Goal: Task Accomplishment & Management: Manage account settings

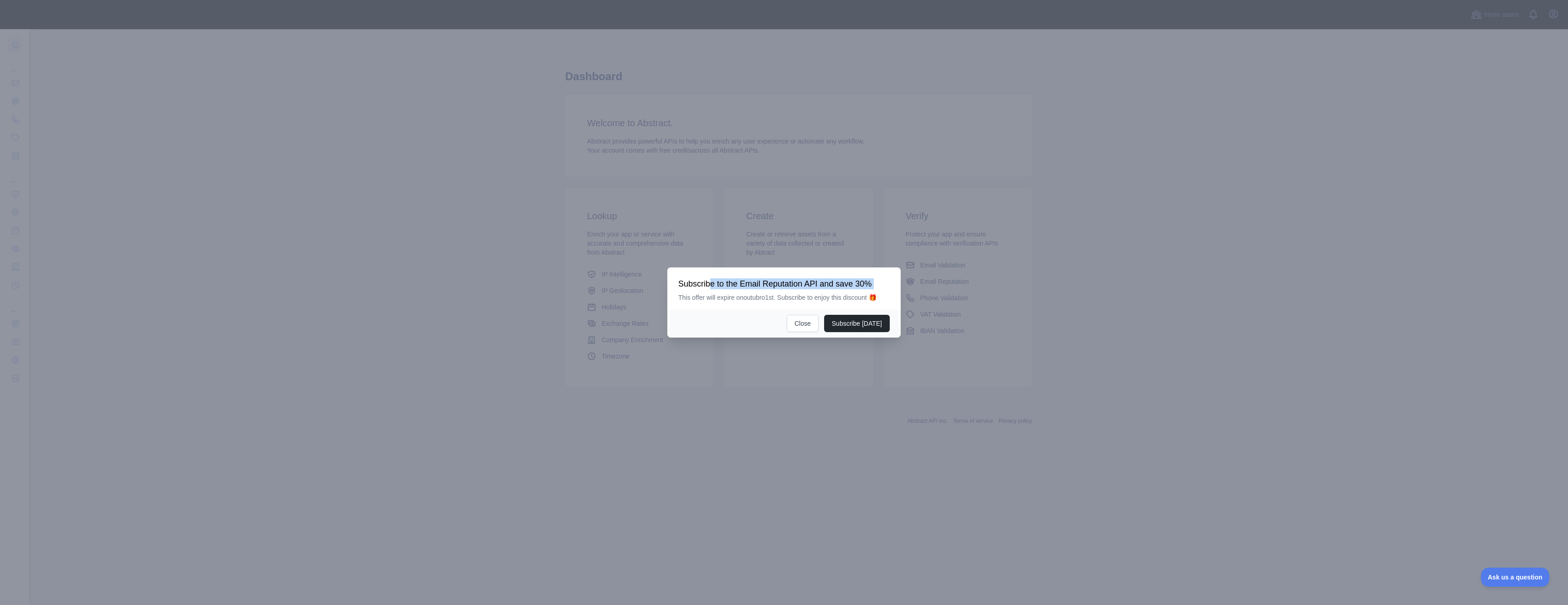
drag, startPoint x: 717, startPoint y: 285, endPoint x: 836, endPoint y: 291, distance: 119.2
click at [836, 291] on div "Subscribe to the Email Reputation API and save 30% This offer will expire on ou…" at bounding box center [783, 290] width 211 height 24
click at [719, 290] on div "Subscribe to the Email Reputation API and save 30% This offer will expire on ou…" at bounding box center [783, 290] width 211 height 24
drag, startPoint x: 748, startPoint y: 284, endPoint x: 777, endPoint y: 282, distance: 29.1
click at [777, 282] on h3 "Subscribe to the Email Reputation API and save 30%" at bounding box center [783, 284] width 211 height 11
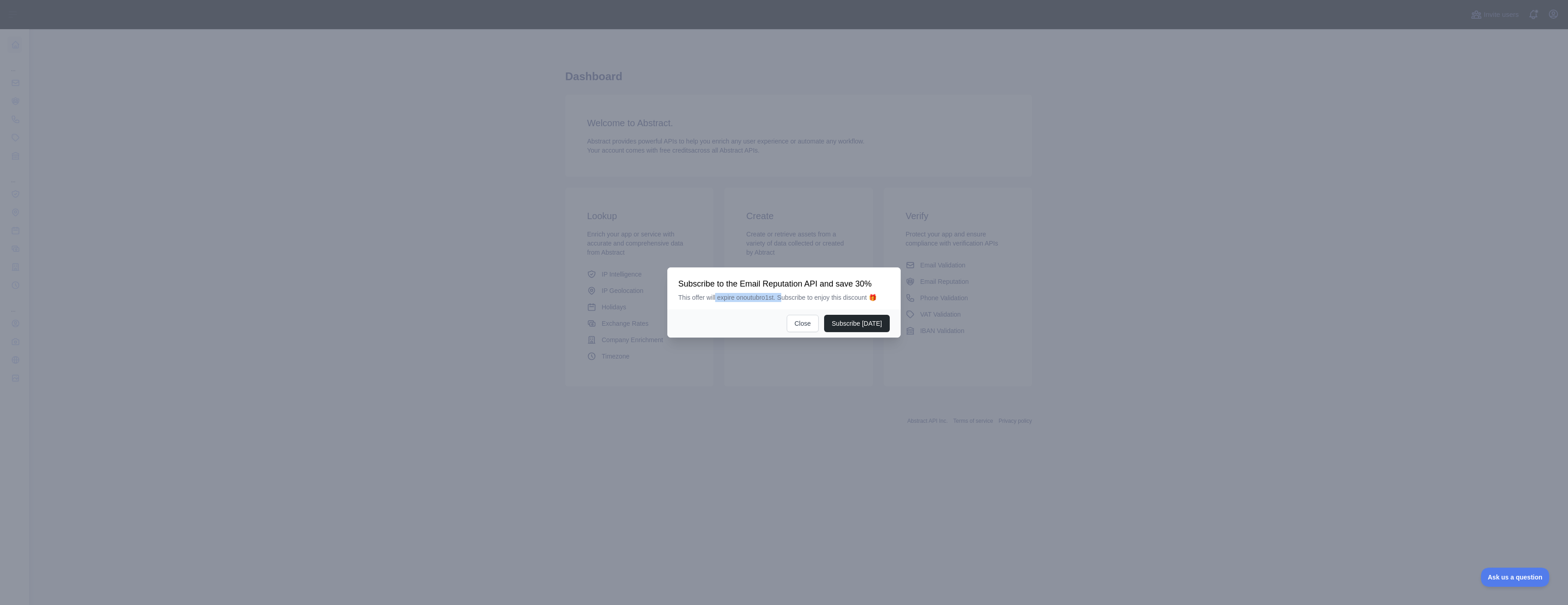
drag, startPoint x: 718, startPoint y: 299, endPoint x: 785, endPoint y: 299, distance: 67.0
click at [785, 299] on p "This offer will expire on outubro 1st. Subscribe to enjoy this discount 🎁" at bounding box center [783, 298] width 211 height 9
click at [794, 326] on button "Close" at bounding box center [802, 323] width 32 height 17
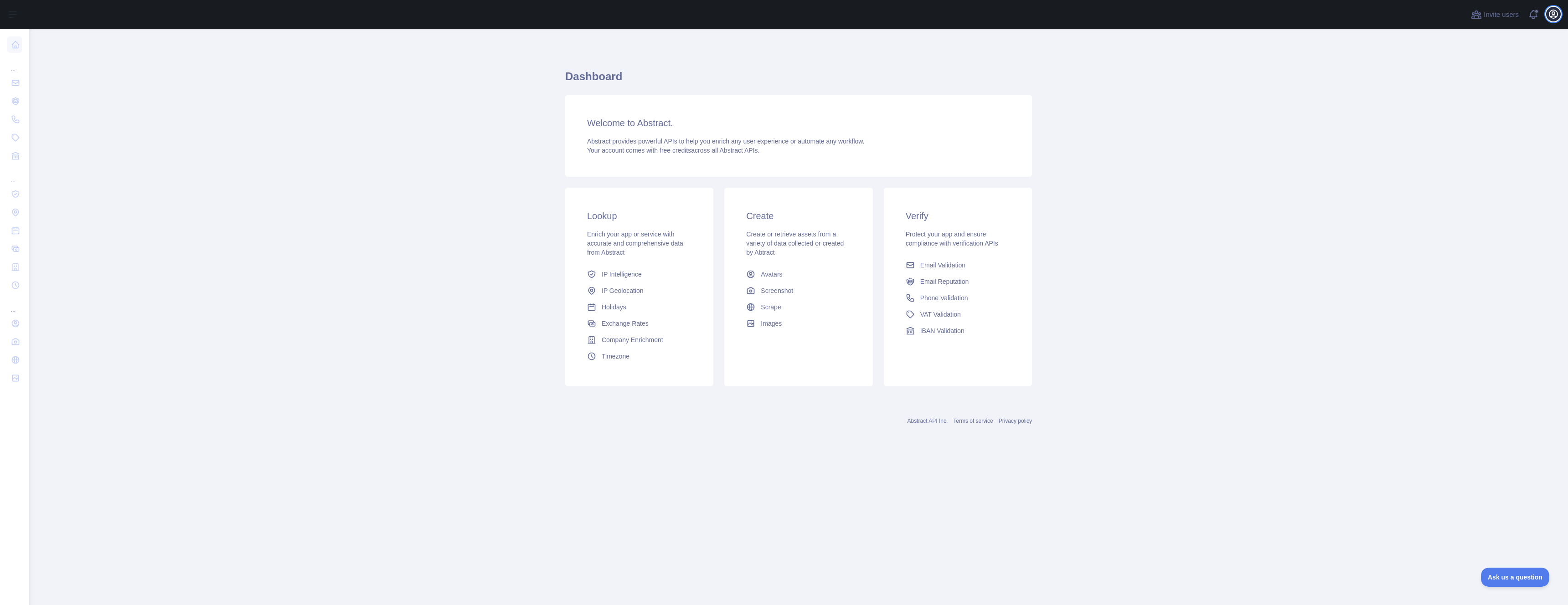
click at [1559, 15] on button "Open user menu" at bounding box center [1553, 14] width 15 height 15
click at [1536, 94] on button "Billing" at bounding box center [1510, 99] width 102 height 16
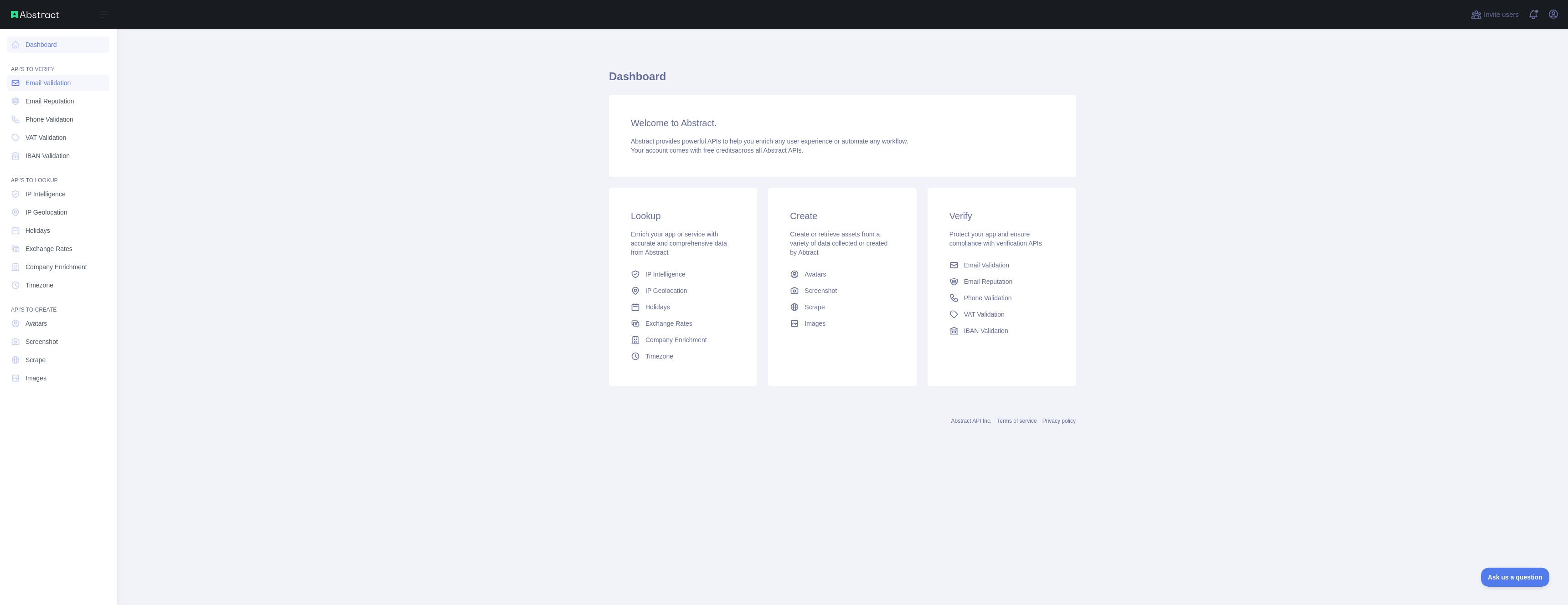
click at [32, 83] on span "Email Validation" at bounding box center [48, 83] width 45 height 9
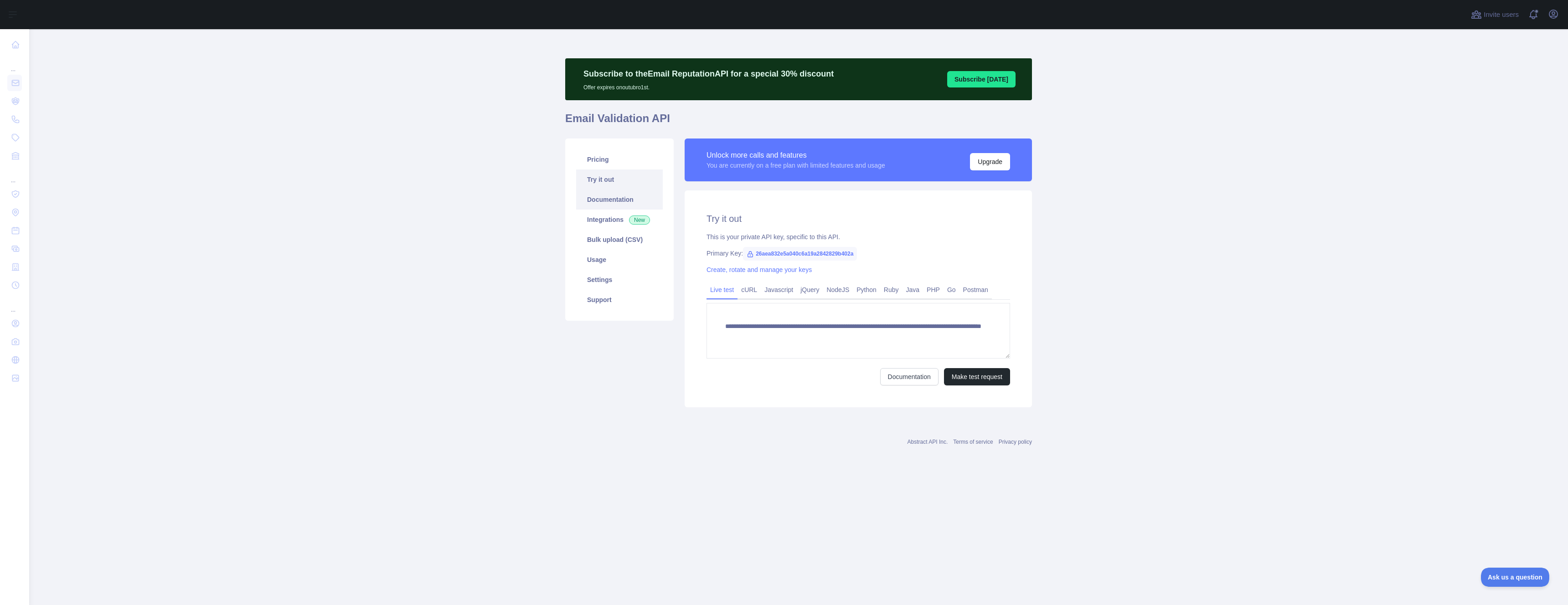
click at [601, 196] on link "Documentation" at bounding box center [620, 200] width 86 height 20
click at [596, 153] on link "Pricing" at bounding box center [620, 159] width 86 height 20
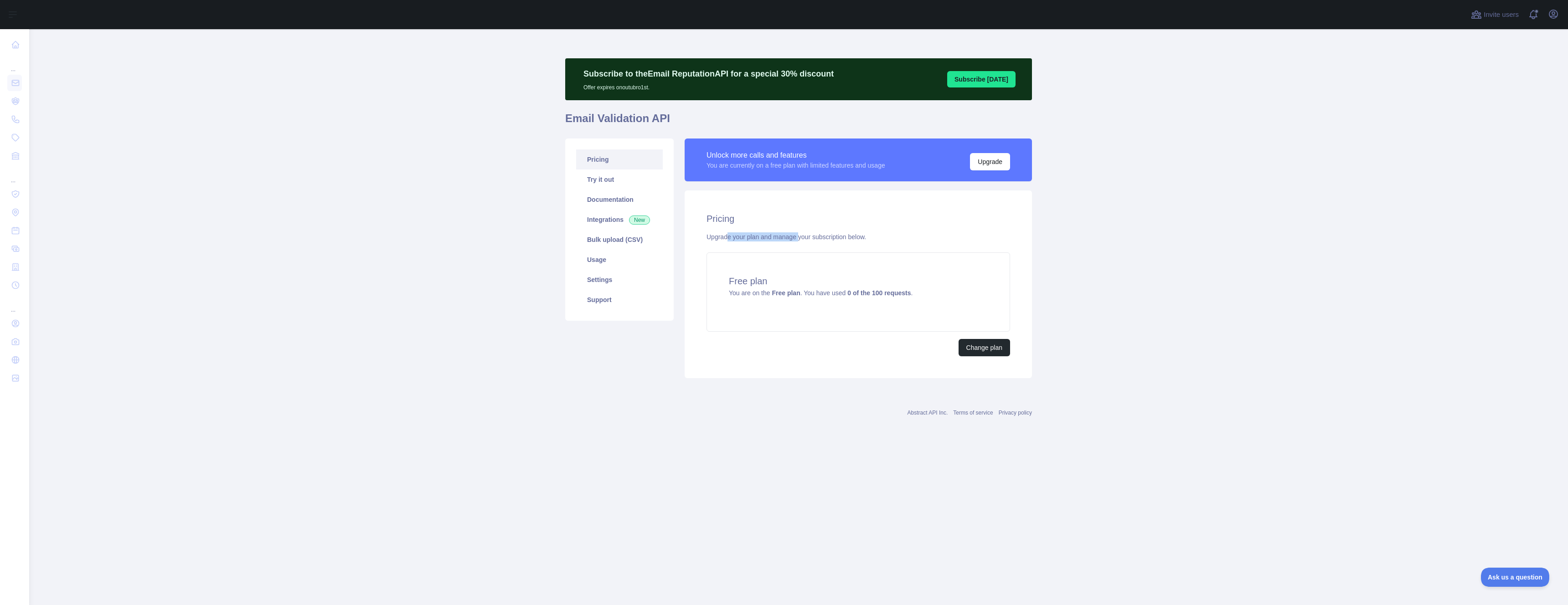
drag, startPoint x: 729, startPoint y: 239, endPoint x: 800, endPoint y: 239, distance: 71.0
click at [800, 239] on div "Upgrade your plan and manage your subscription below." at bounding box center [858, 237] width 304 height 9
click at [1548, 14] on icon "button" at bounding box center [1553, 14] width 11 height 11
click at [1483, 121] on button "Sign out" at bounding box center [1510, 119] width 102 height 16
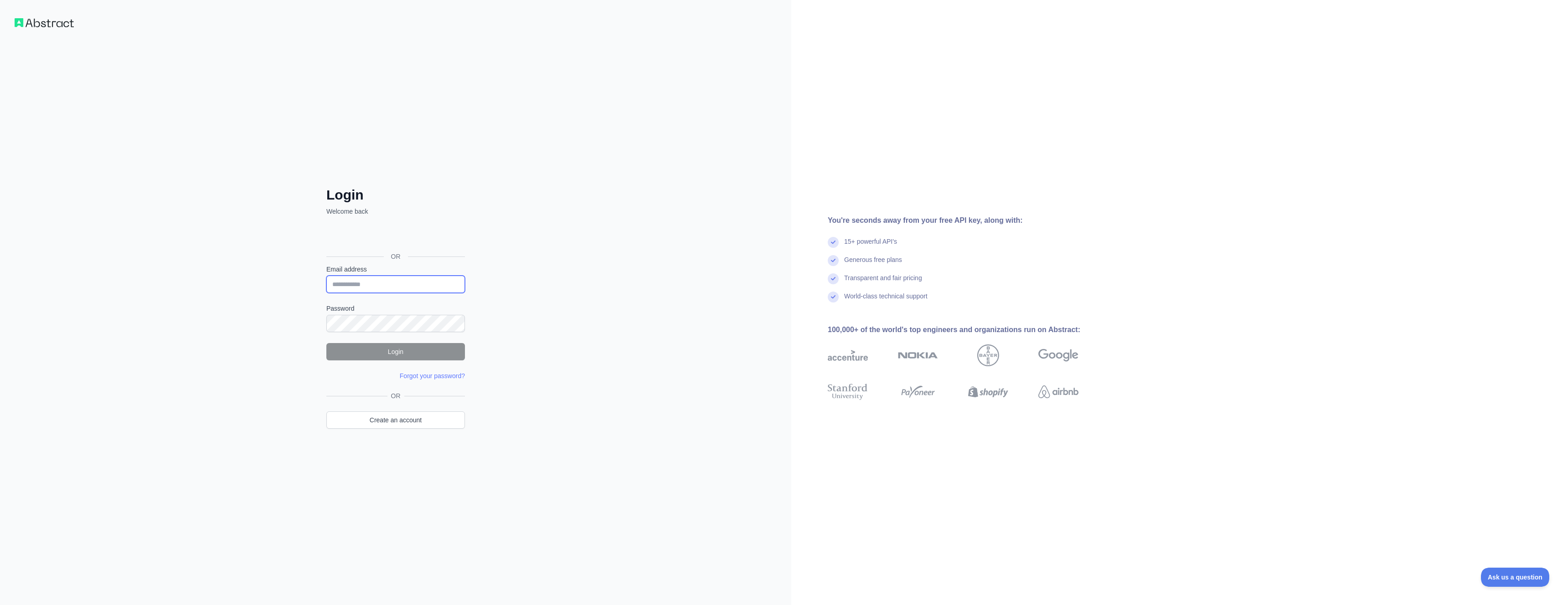
click at [367, 281] on input "Email address" at bounding box center [396, 284] width 139 height 17
type input "**********"
click at [583, 306] on div "**********" at bounding box center [396, 302] width 791 height 605
